Goal: Transaction & Acquisition: Purchase product/service

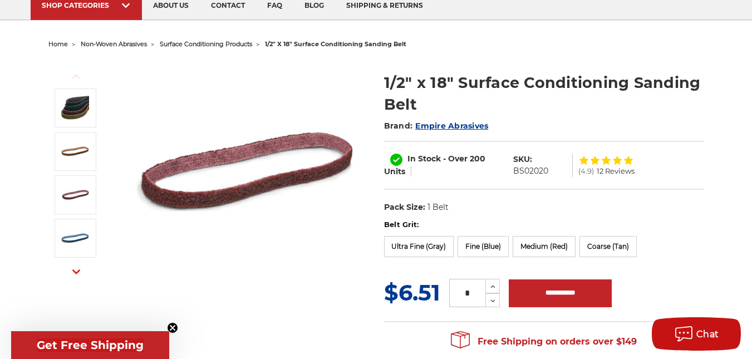
scroll to position [111, 0]
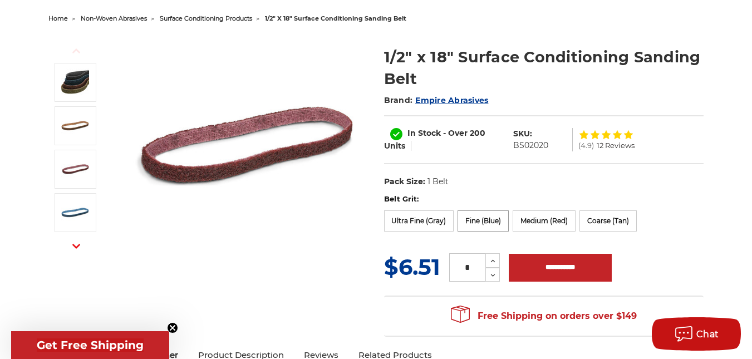
click at [470, 214] on label "Fine (Blue)" at bounding box center [483, 220] width 51 height 21
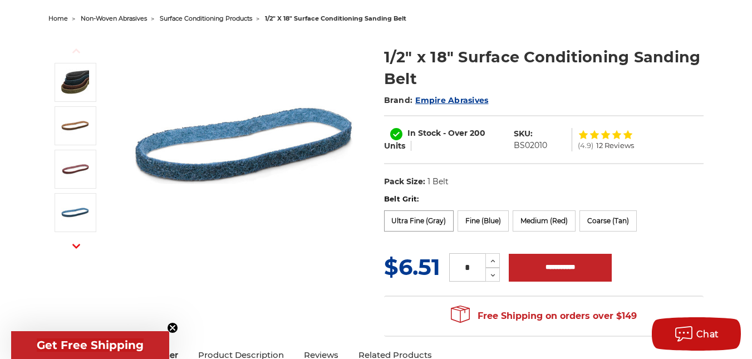
click at [420, 225] on label "Ultra Fine (Gray)" at bounding box center [419, 220] width 70 height 21
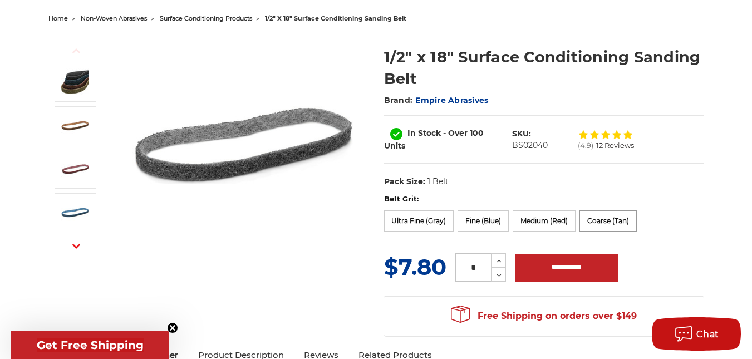
click at [588, 219] on label "Coarse (Tan)" at bounding box center [608, 220] width 57 height 21
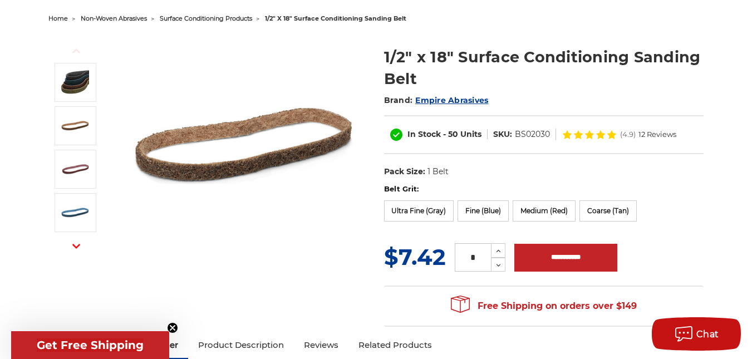
click at [526, 223] on div "Belt Grit: Ultra Fine (Gray) Fine (Blue) Medium (Red) Coarse (Tan)" at bounding box center [544, 205] width 320 height 42
click at [529, 213] on label "Medium (Red)" at bounding box center [544, 210] width 63 height 21
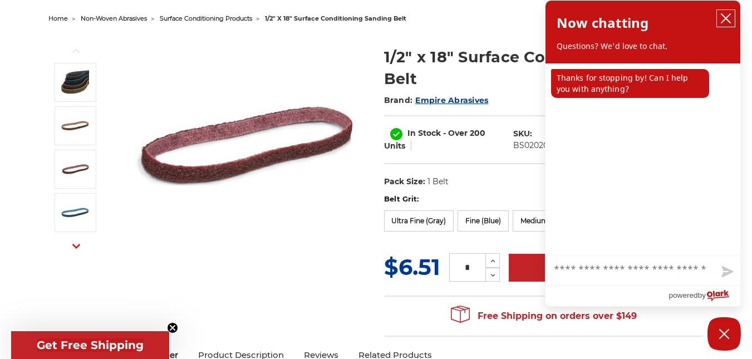
click at [724, 17] on icon "close chatbox" at bounding box center [725, 18] width 11 height 11
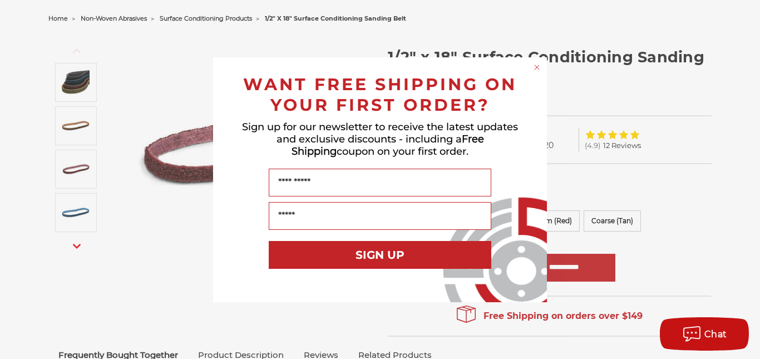
click at [705, 173] on div "Close dialog WANT FREE SHIPPING ON YOUR FIRST ORDER? Sign up for our newsletter…" at bounding box center [380, 179] width 760 height 359
click at [539, 70] on circle "Close dialog" at bounding box center [537, 67] width 11 height 11
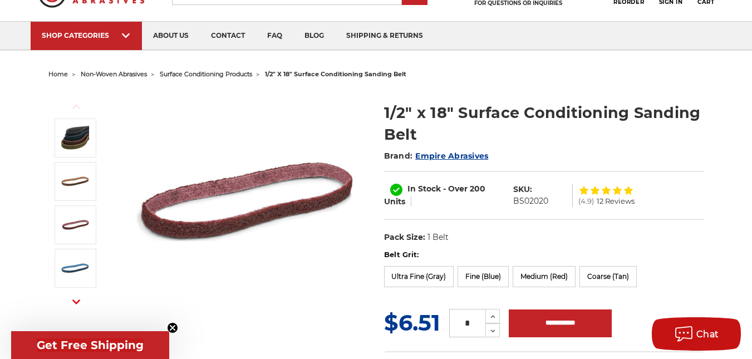
scroll to position [0, 0]
